Goal: Information Seeking & Learning: Learn about a topic

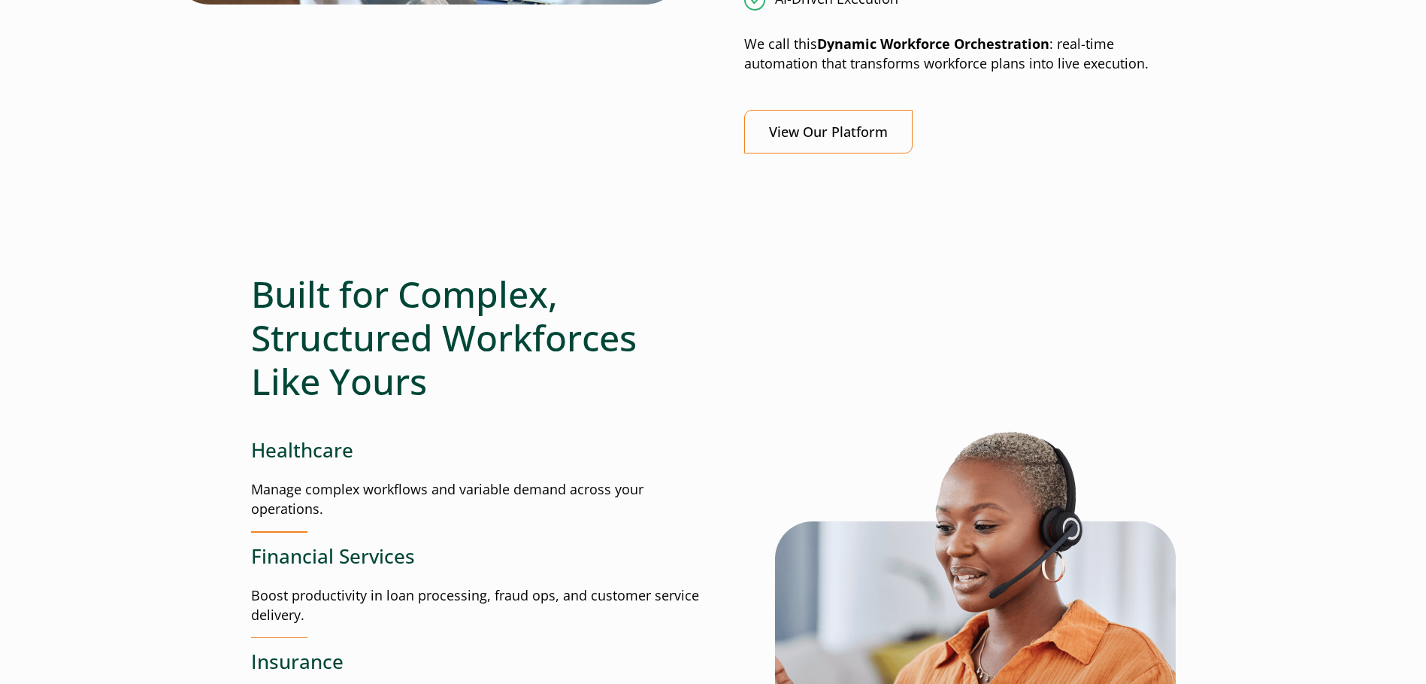
scroll to position [1880, 0]
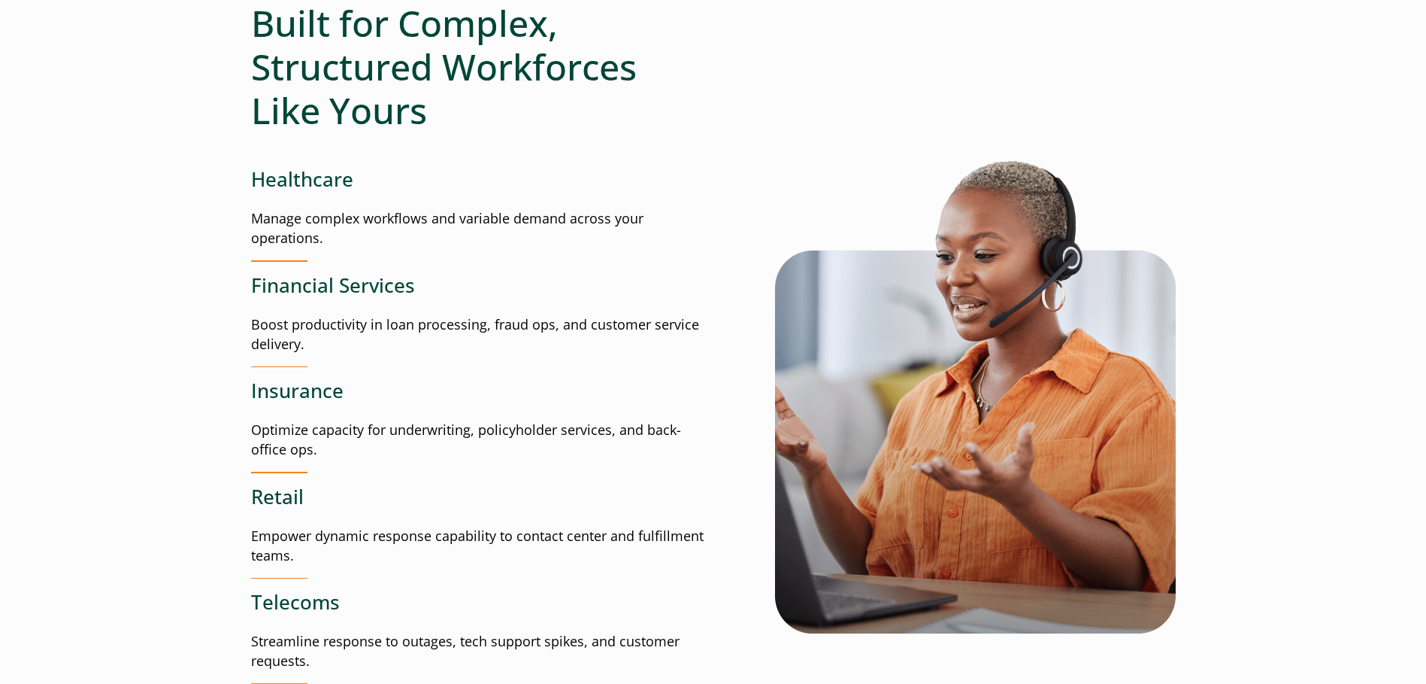
drag, startPoint x: 493, startPoint y: 440, endPoint x: 498, endPoint y: 447, distance: 8.6
click at [493, 440] on p "Optimize capacity for underwriting, policyholder services, and back-office ops." at bounding box center [482, 439] width 462 height 39
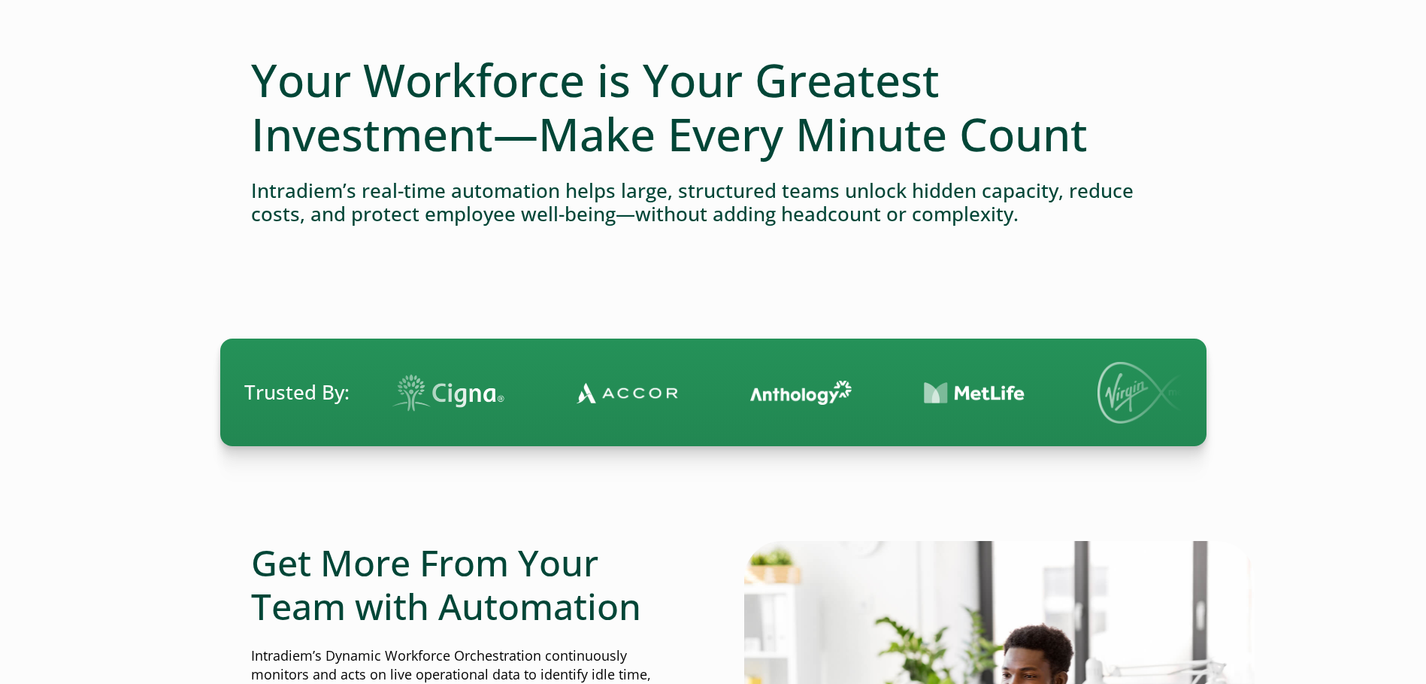
scroll to position [0, 0]
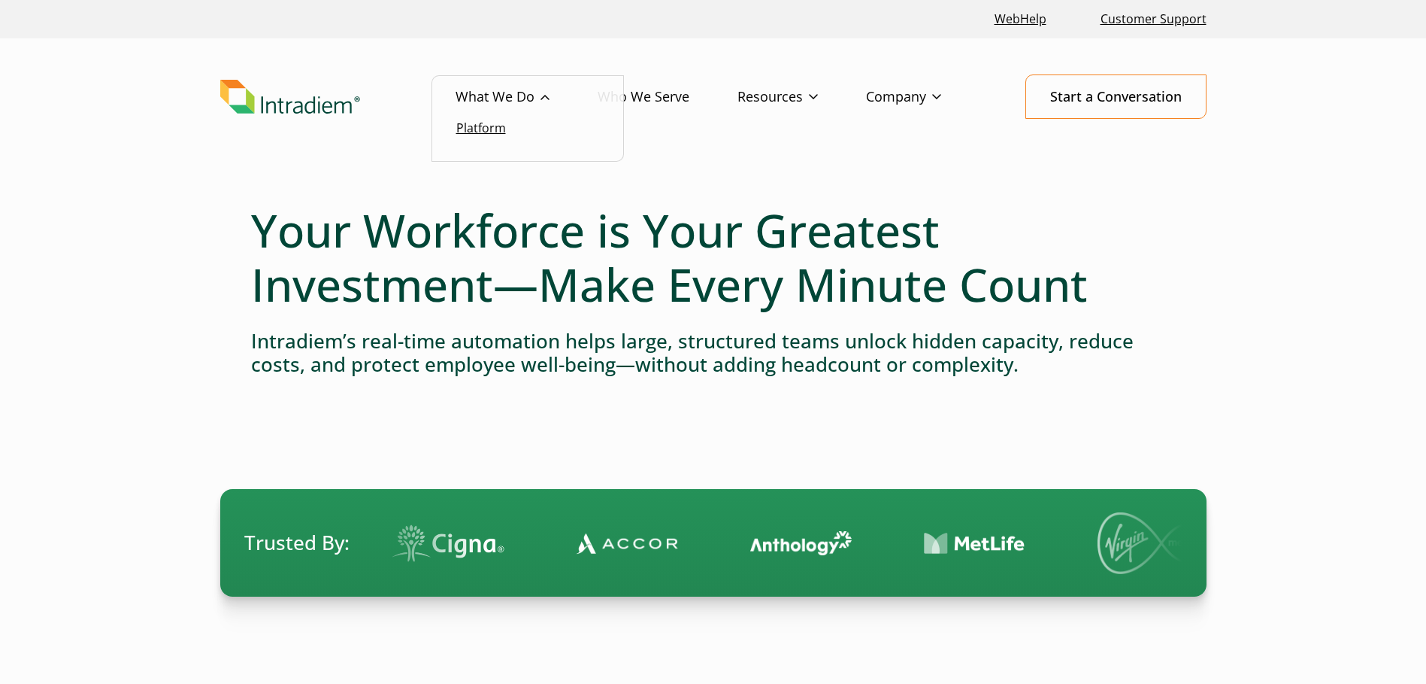
click at [488, 124] on link "Platform" at bounding box center [481, 128] width 50 height 17
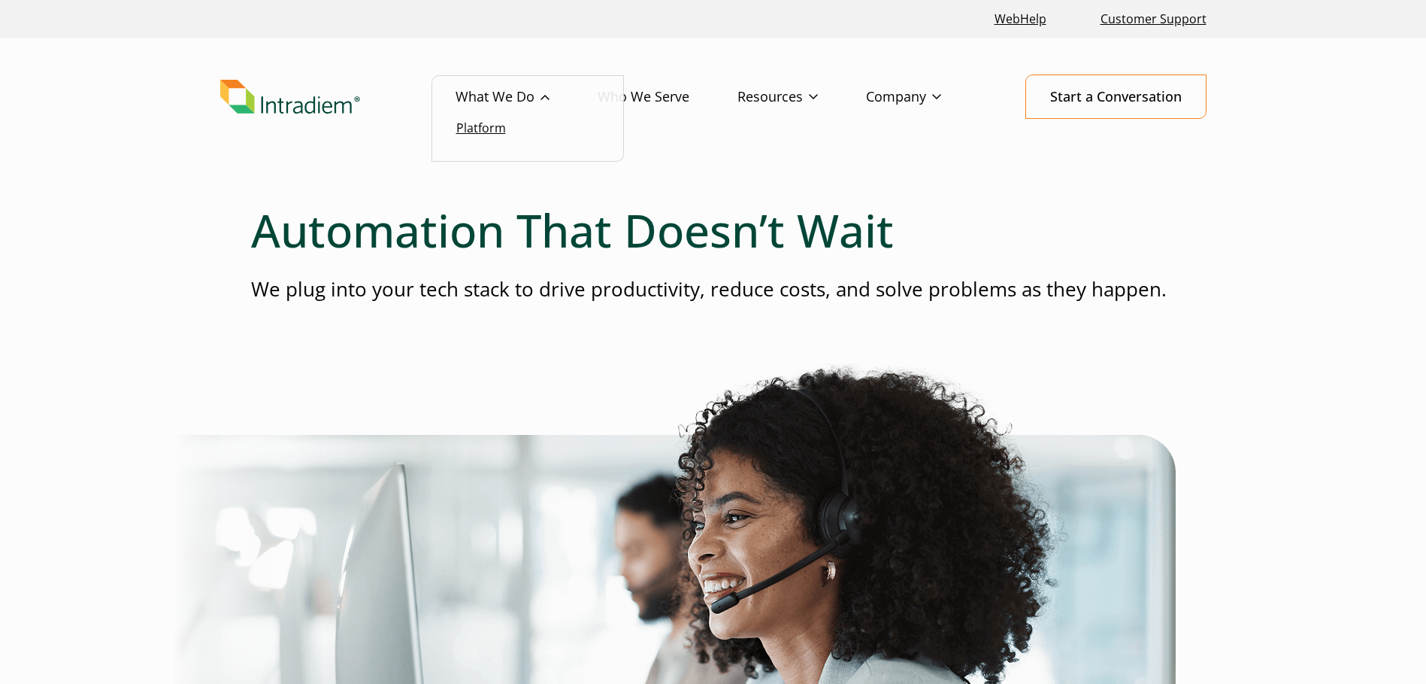
click at [479, 122] on link "Platform" at bounding box center [481, 128] width 50 height 17
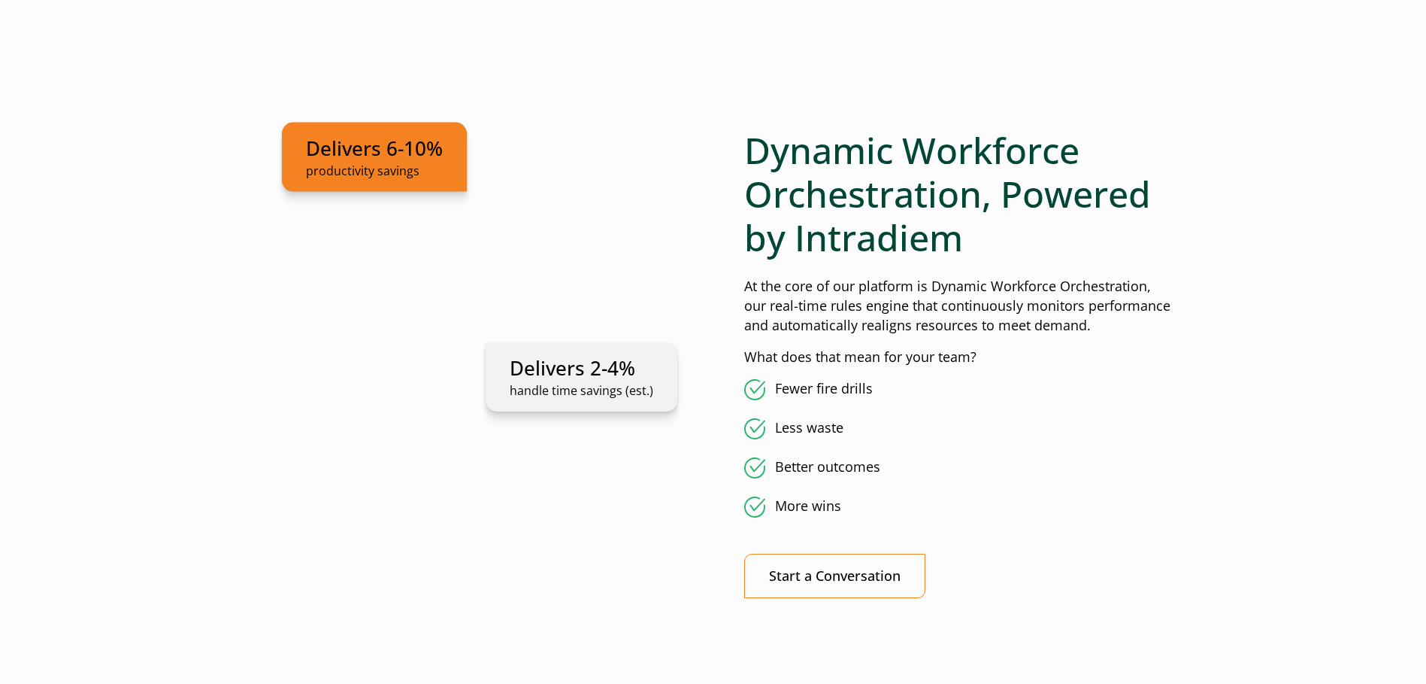
scroll to position [827, 0]
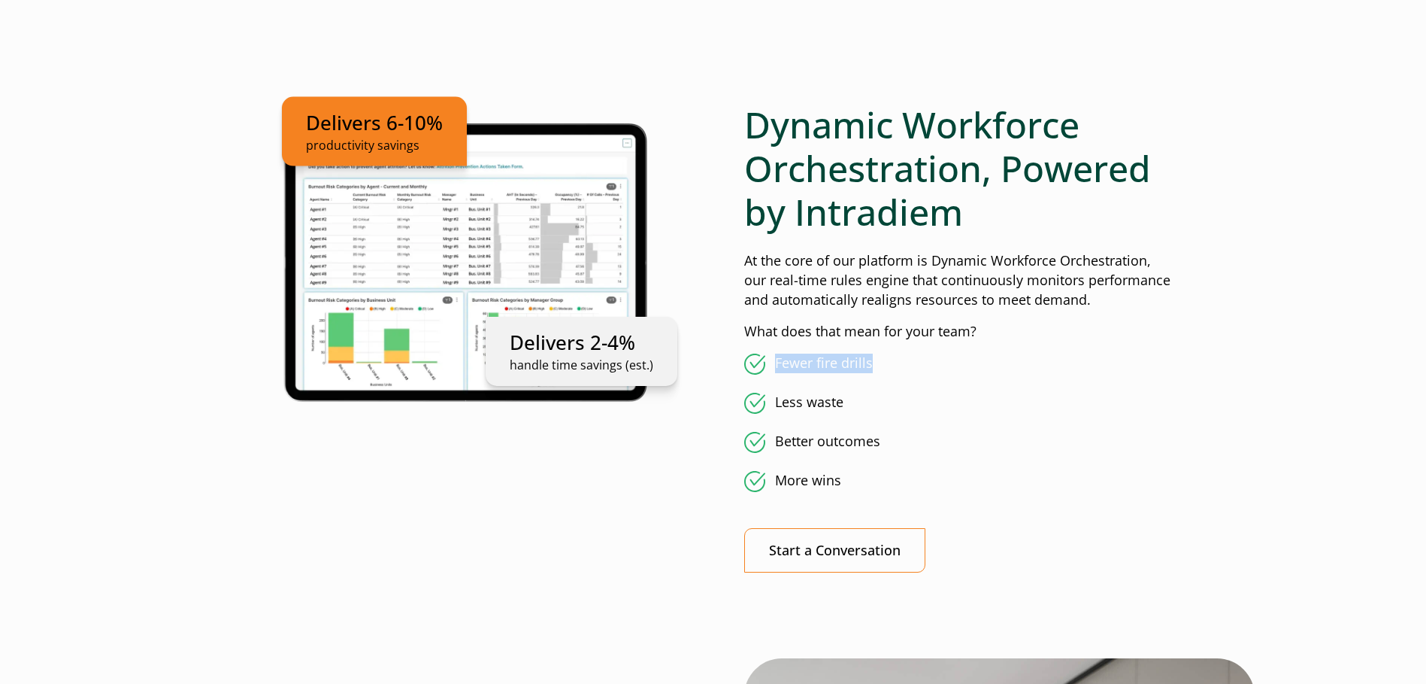
drag, startPoint x: 747, startPoint y: 359, endPoint x: 945, endPoint y: 357, distance: 198.5
click at [945, 357] on li "Fewer fire drills" at bounding box center [960, 363] width 432 height 21
drag, startPoint x: 945, startPoint y: 357, endPoint x: 1128, endPoint y: 344, distance: 183.2
click at [1128, 344] on div "Dynamic Workforce Orchestration, Powered by Intradiem At the core of our platfo…" at bounding box center [960, 337] width 432 height 468
click at [1044, 229] on div "Dynamic Workforce Orchestration, Powered by Intradiem At the core of our platfo…" at bounding box center [960, 337] width 432 height 468
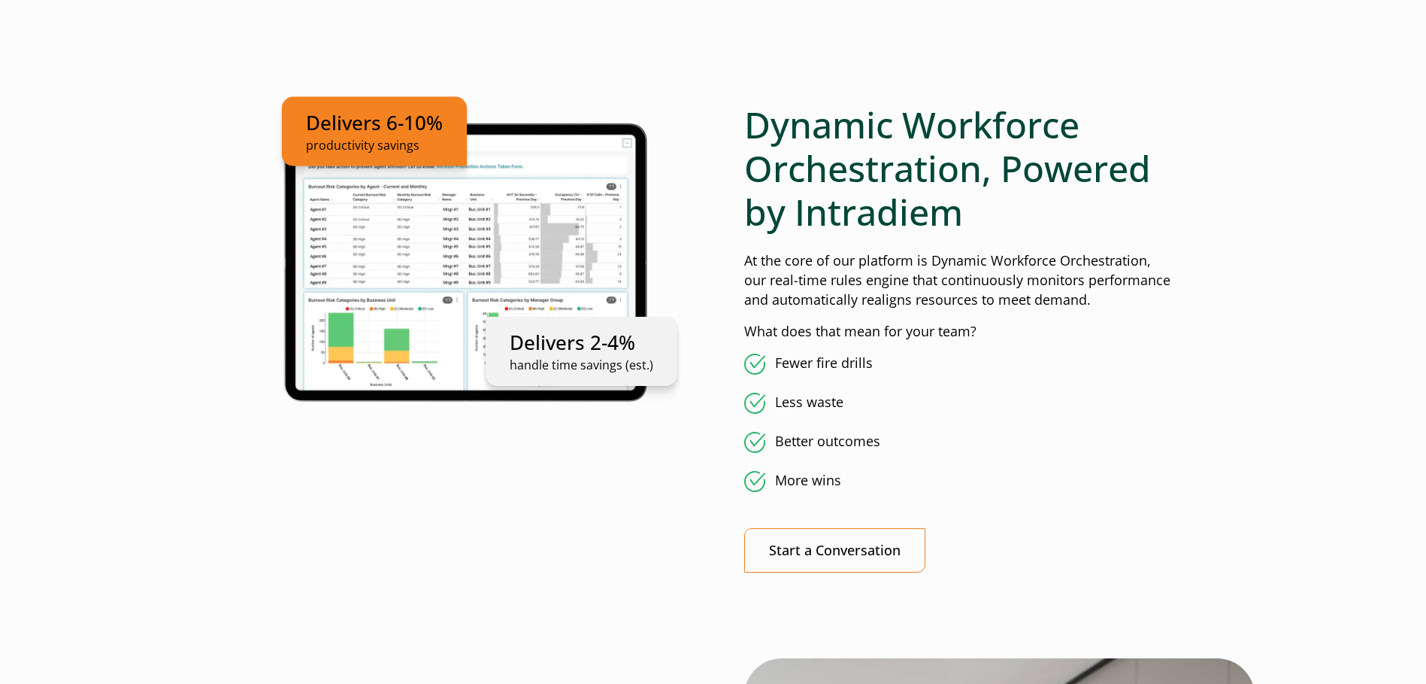
drag, startPoint x: 993, startPoint y: 435, endPoint x: 982, endPoint y: 430, distance: 12.4
click at [989, 432] on li "Better outcomes" at bounding box center [960, 442] width 432 height 21
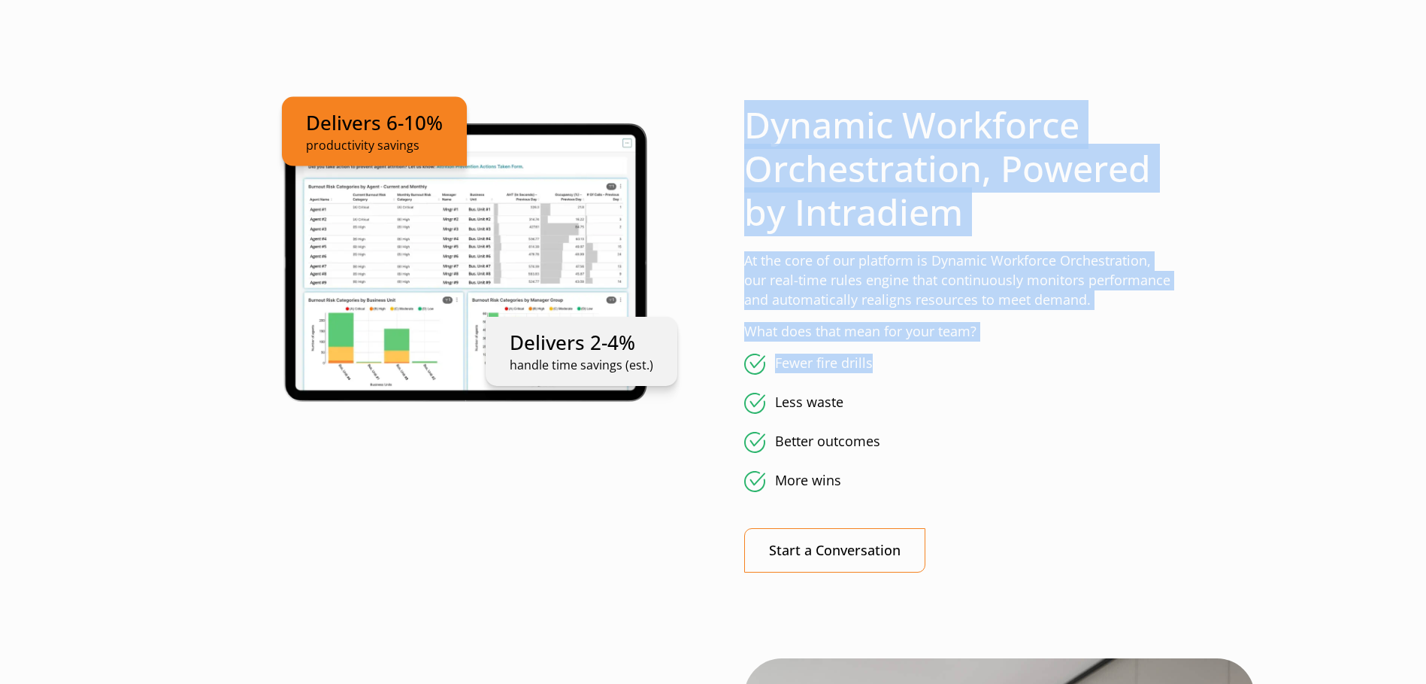
drag, startPoint x: 896, startPoint y: 371, endPoint x: 750, endPoint y: 142, distance: 271.4
click at [750, 142] on div "Dynamic Workforce Orchestration, Powered by Intradiem At the core of our platfo…" at bounding box center [960, 337] width 432 height 468
copy div "Dynamic Workforce Orchestration, Powered by Intradiem At the core of our platfo…"
